Goal: Navigation & Orientation: Find specific page/section

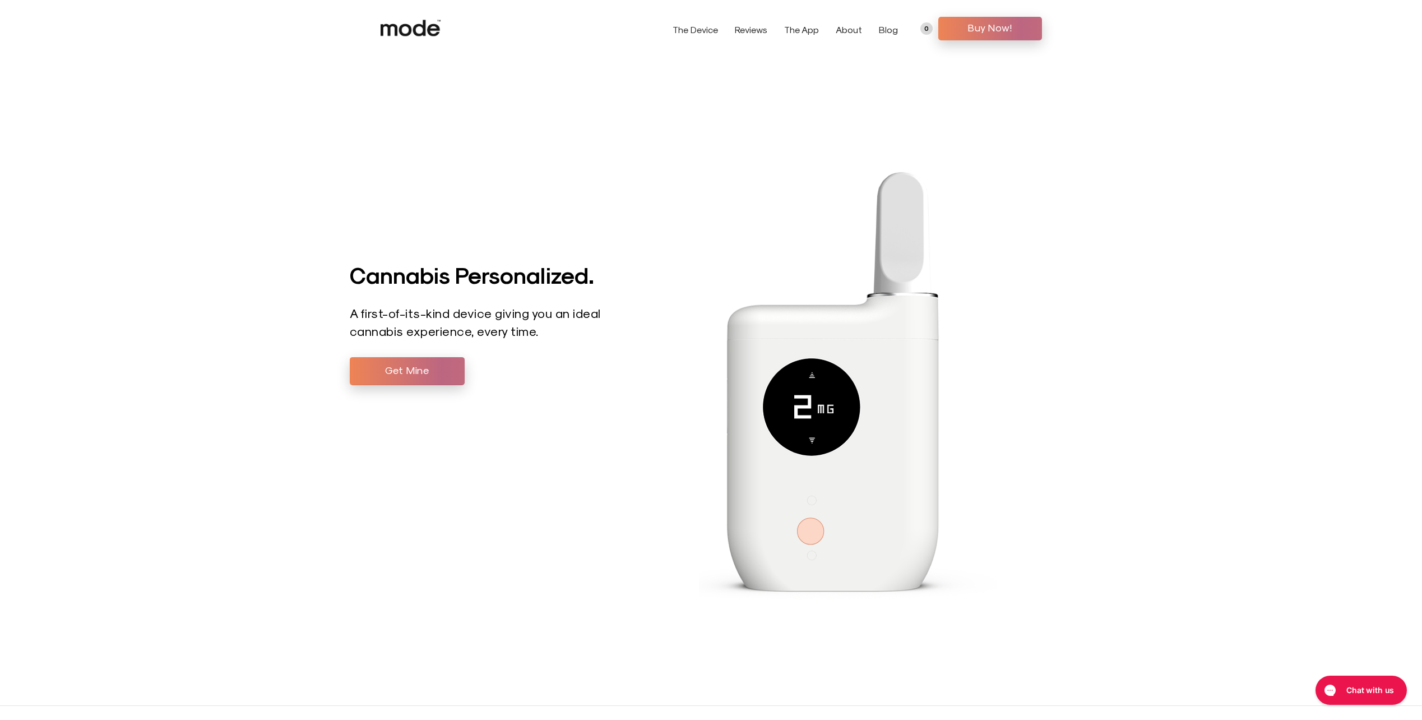
click at [854, 30] on link "About" at bounding box center [849, 29] width 26 height 11
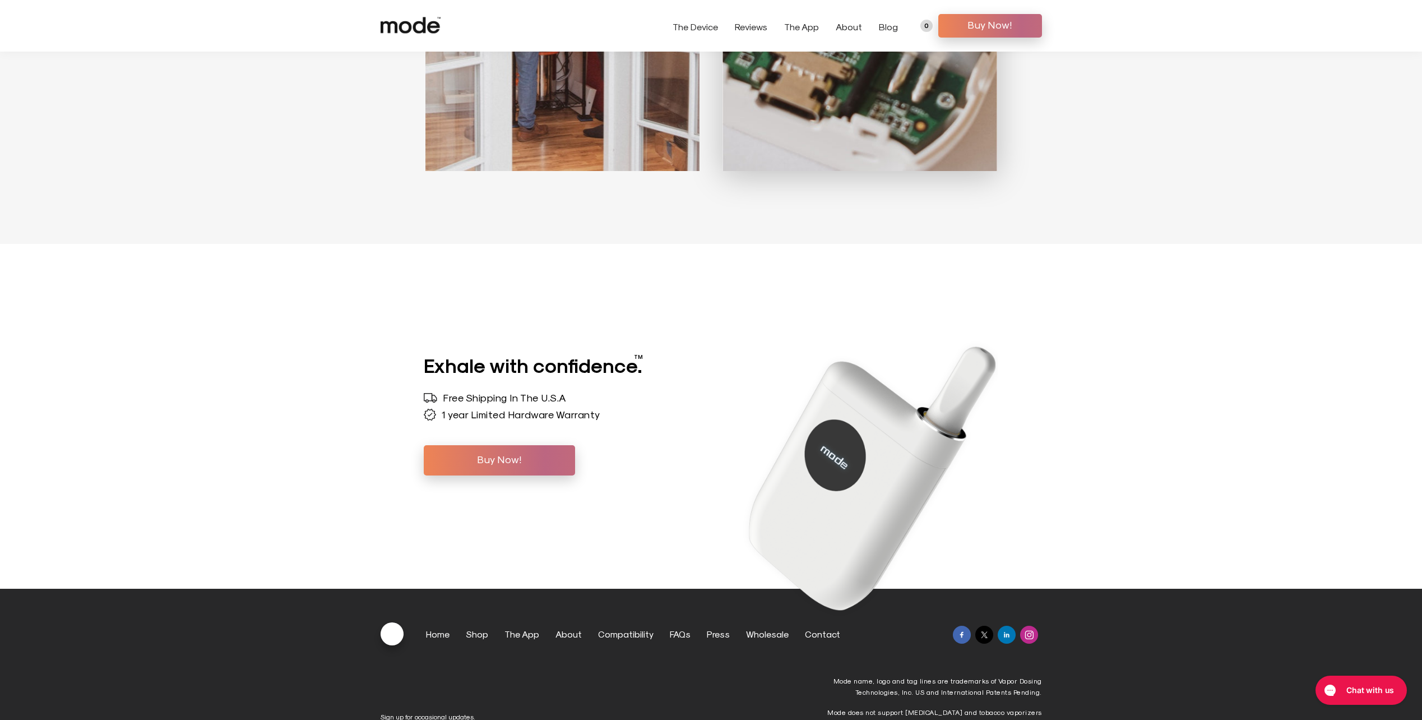
scroll to position [4593, 0]
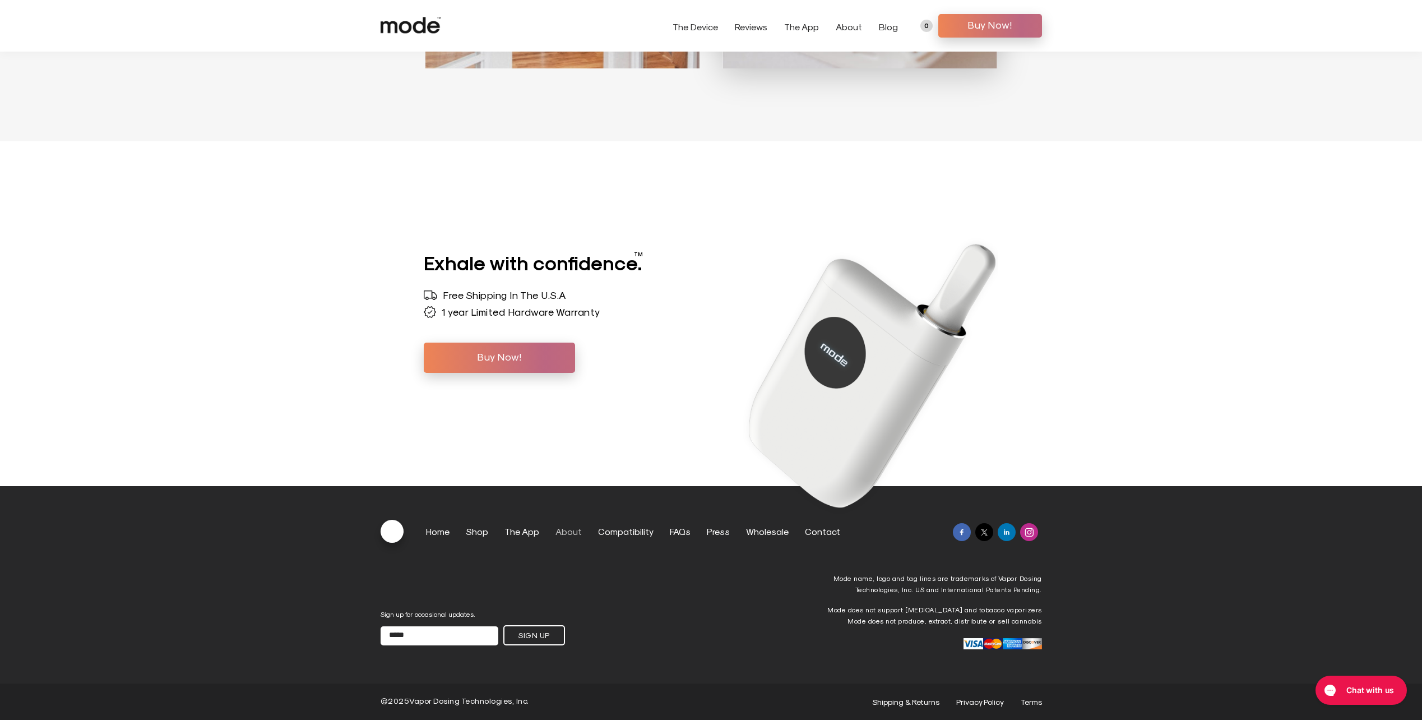
click at [557, 529] on link "About" at bounding box center [569, 531] width 26 height 11
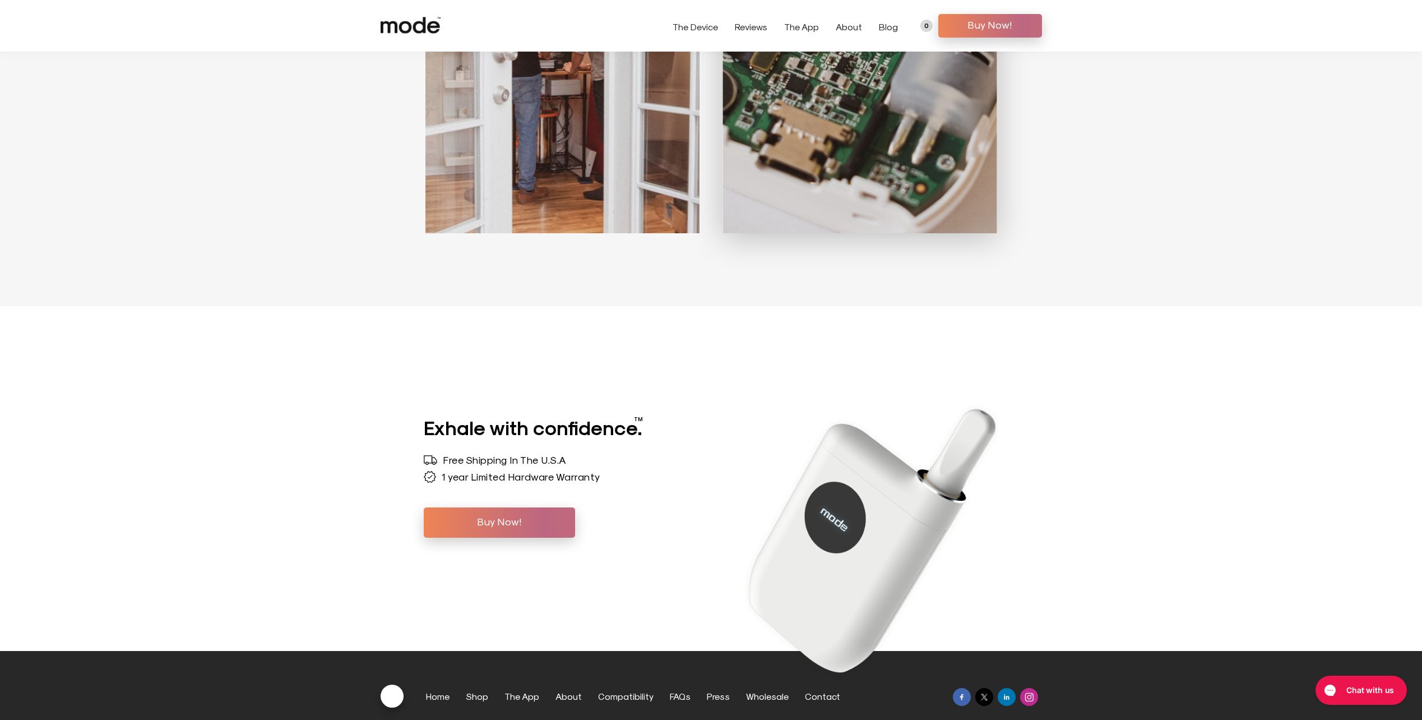
scroll to position [4593, 0]
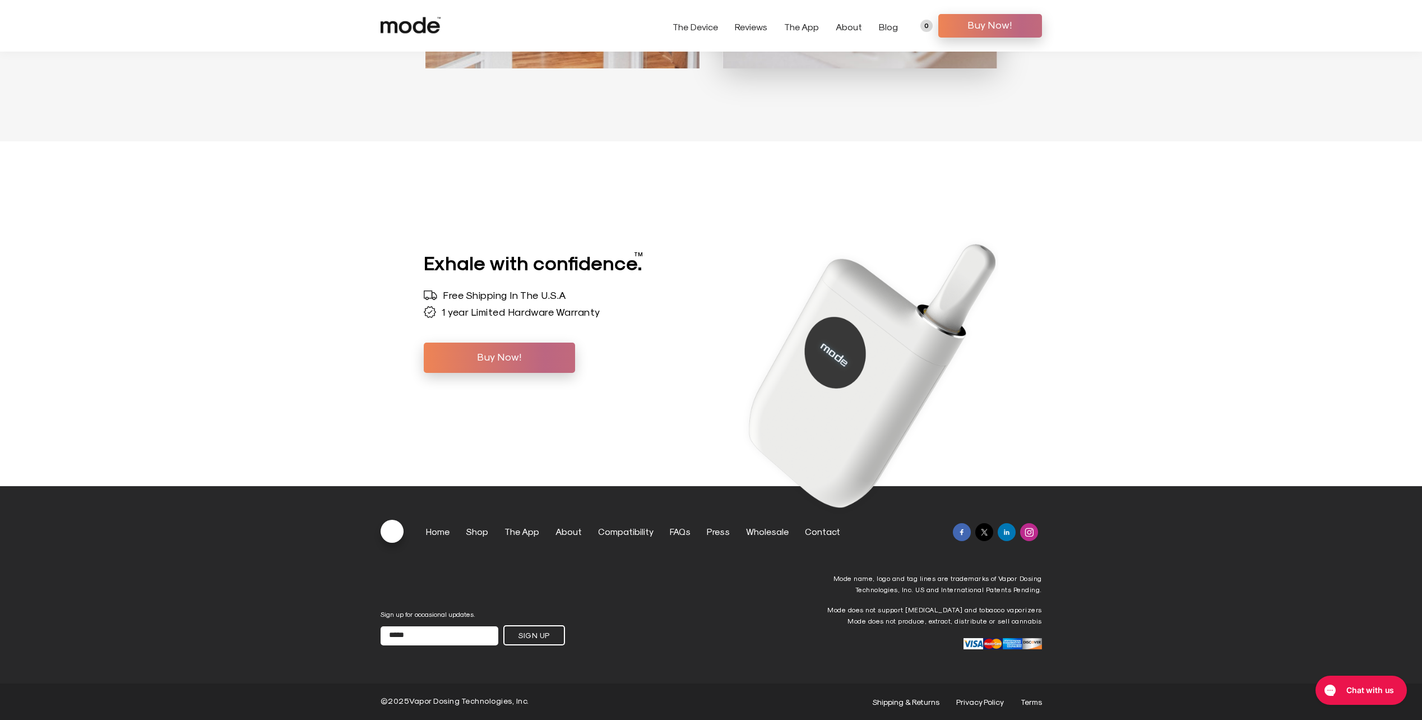
click at [775, 589] on div "Mode name, logo and tag lines are trademarks of Vapor Dosing Technologies, Inc.…" at bounding box center [806, 610] width 471 height 77
